Goal: Task Accomplishment & Management: Use online tool/utility

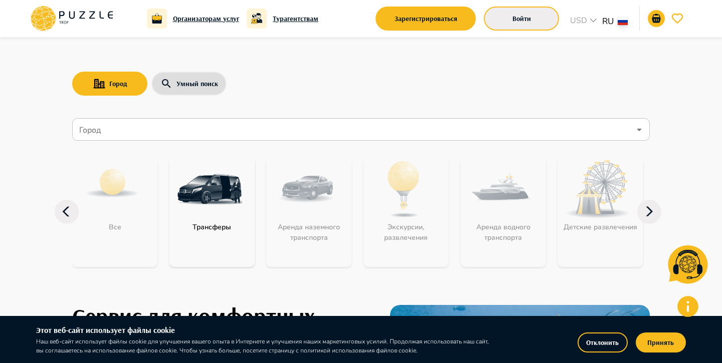
click at [527, 15] on button "Войти" at bounding box center [521, 19] width 75 height 24
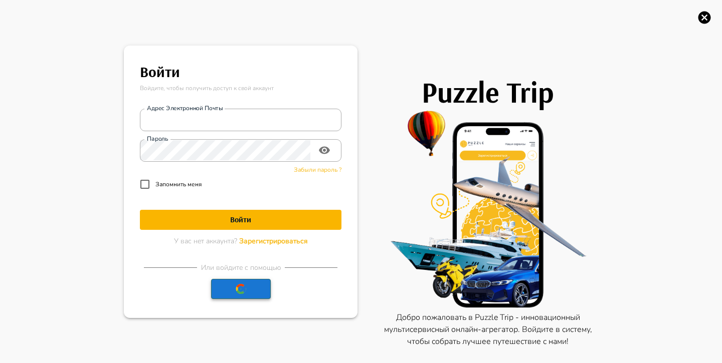
click at [246, 293] on icon "button" at bounding box center [240, 289] width 13 height 12
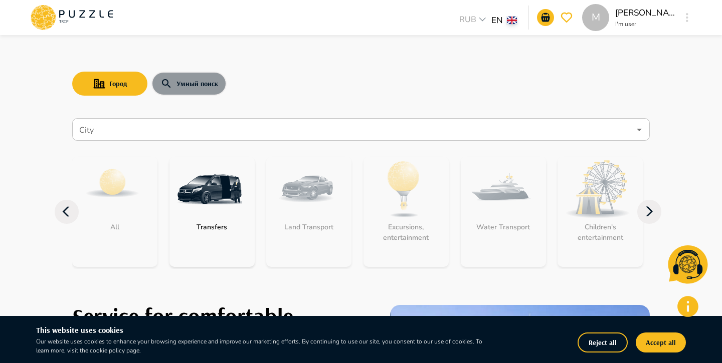
click at [179, 80] on button "Умный поиск" at bounding box center [188, 84] width 75 height 24
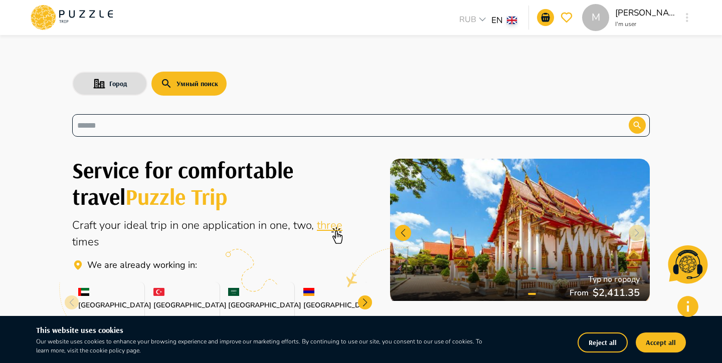
click at [190, 120] on input "text" at bounding box center [342, 126] width 531 height 12
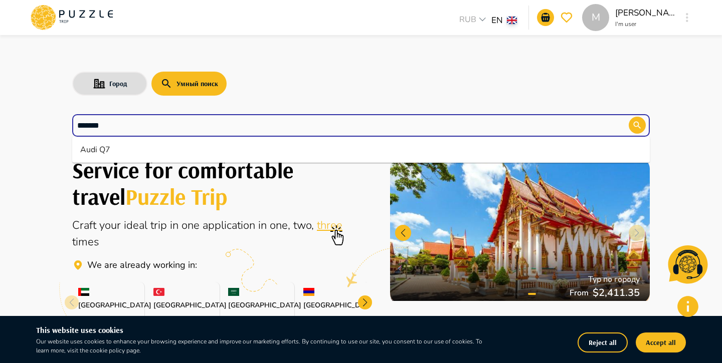
click at [163, 154] on li "Audi Q7" at bounding box center [360, 150] width 577 height 18
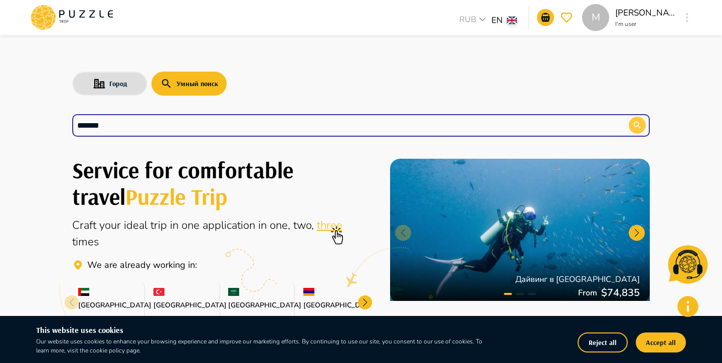
type input "*******"
click at [635, 129] on icon "button" at bounding box center [637, 125] width 10 height 10
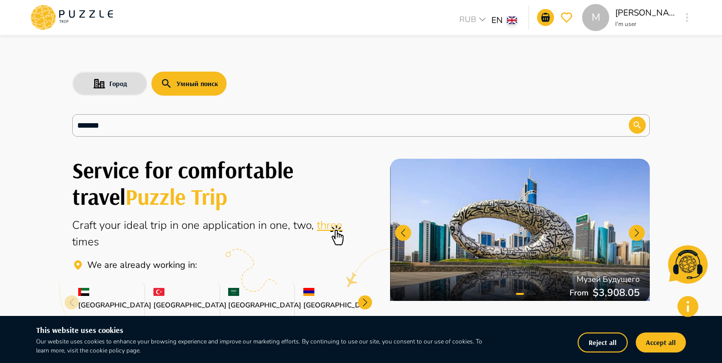
click at [590, 346] on button "Reject all" at bounding box center [602, 343] width 50 height 20
